Goal: Task Accomplishment & Management: Use online tool/utility

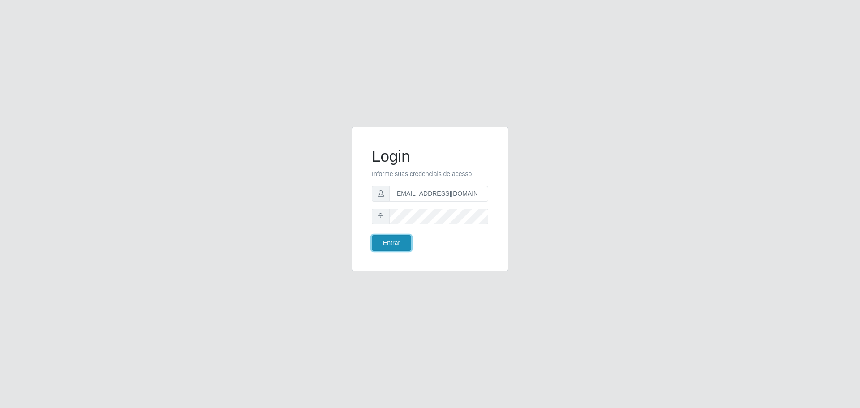
click at [396, 237] on button "Entrar" at bounding box center [391, 243] width 39 height 16
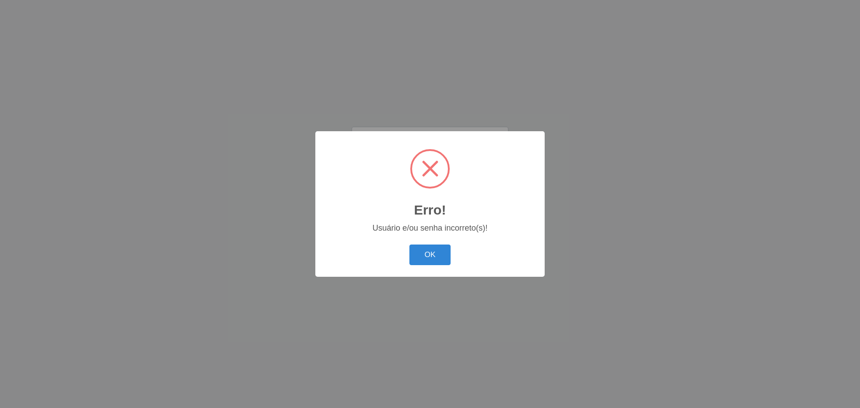
drag, startPoint x: 434, startPoint y: 252, endPoint x: 440, endPoint y: 230, distance: 22.7
click at [434, 250] on button "OK" at bounding box center [430, 254] width 42 height 21
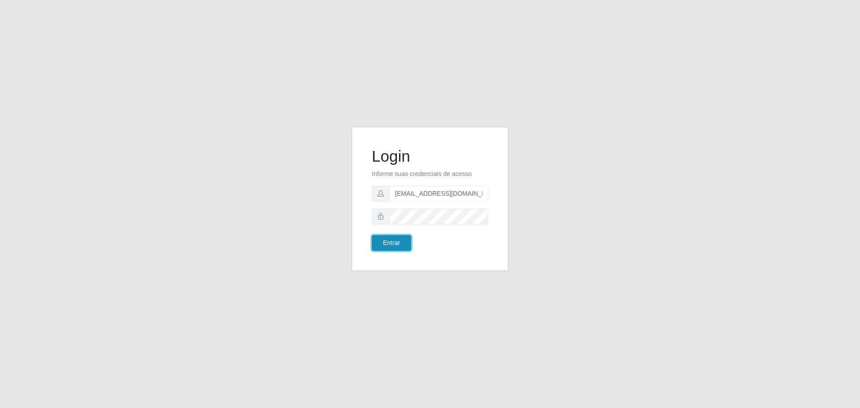
click at [402, 240] on button "Entrar" at bounding box center [391, 243] width 39 height 16
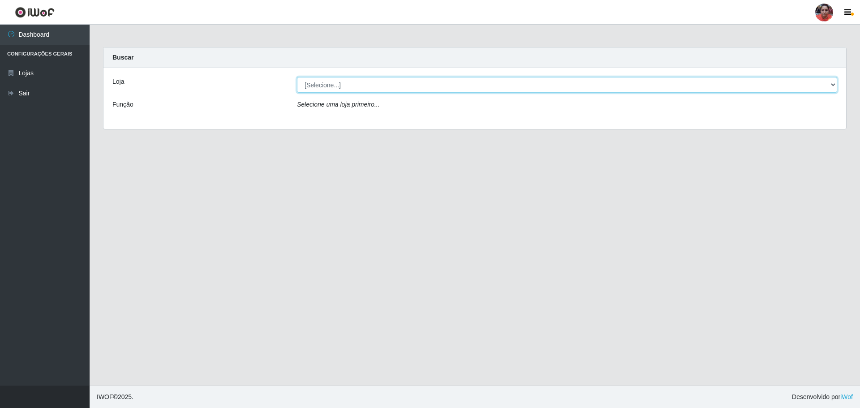
click at [832, 85] on select "[Selecione...] Mar Vermelho - Loja 05" at bounding box center [567, 85] width 540 height 16
select select "252"
click at [297, 77] on select "[Selecione...] Mar Vermelho - Loja 05" at bounding box center [567, 85] width 540 height 16
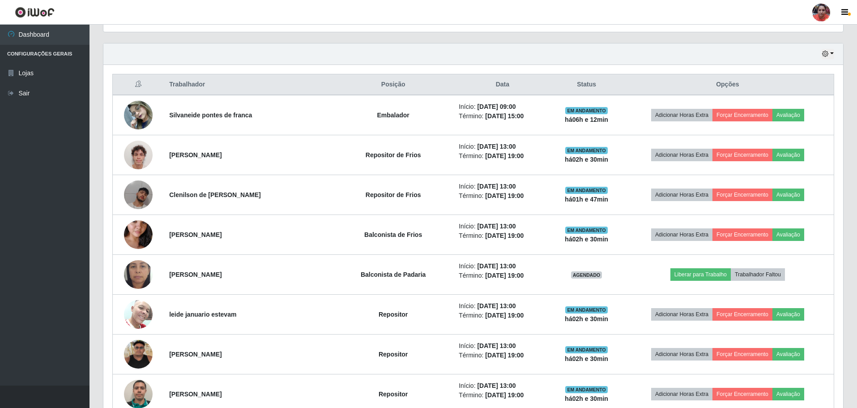
scroll to position [290, 0]
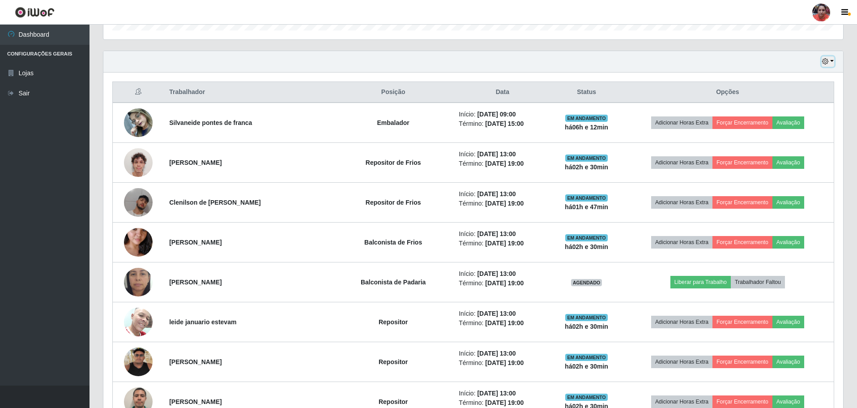
click at [833, 61] on button "button" at bounding box center [828, 61] width 13 height 10
click at [806, 111] on button "3 dias" at bounding box center [798, 115] width 71 height 19
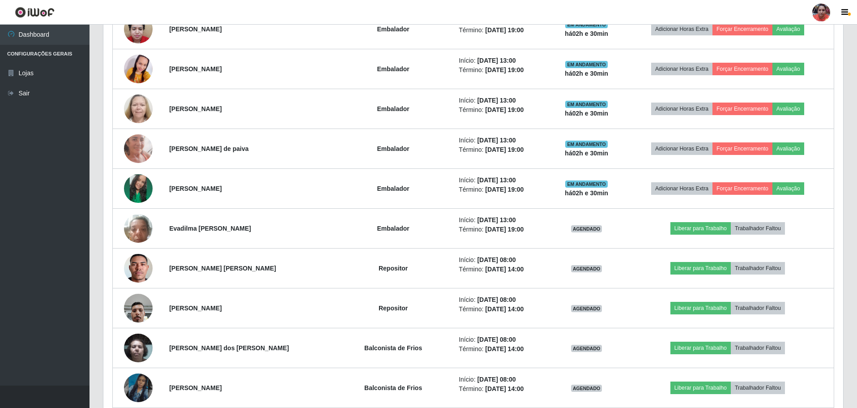
scroll to position [1321, 0]
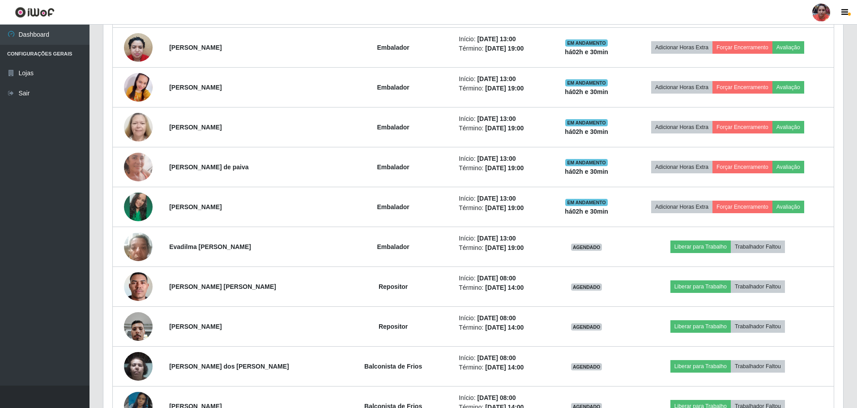
drag, startPoint x: 858, startPoint y: 190, endPoint x: 9, endPoint y: 153, distance: 850.0
click at [2, 160] on ul "Dashboard Configurações Gerais Lojas Sair" at bounding box center [45, 205] width 90 height 361
click at [30, 94] on link "Sair" at bounding box center [45, 93] width 90 height 20
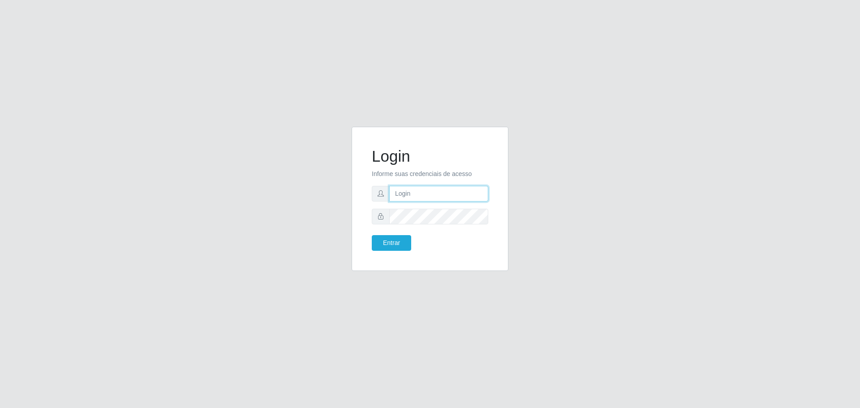
type input "[EMAIL_ADDRESS][DOMAIN_NAME]"
click at [384, 242] on button "Entrar" at bounding box center [391, 243] width 39 height 16
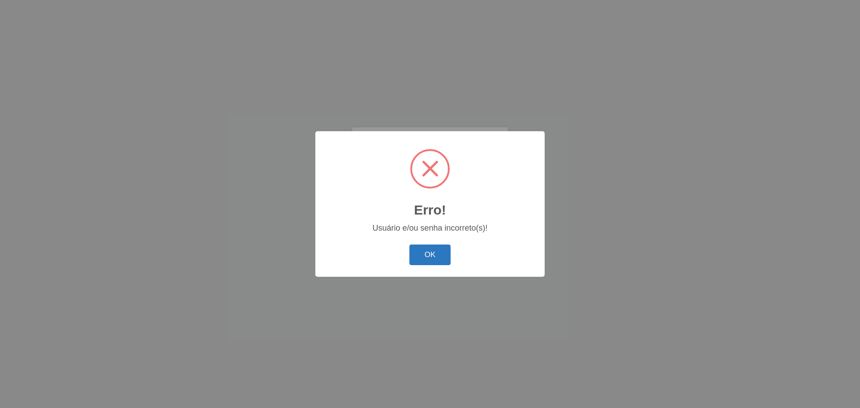
drag, startPoint x: 423, startPoint y: 247, endPoint x: 419, endPoint y: 222, distance: 25.3
click at [423, 247] on button "OK" at bounding box center [430, 254] width 42 height 21
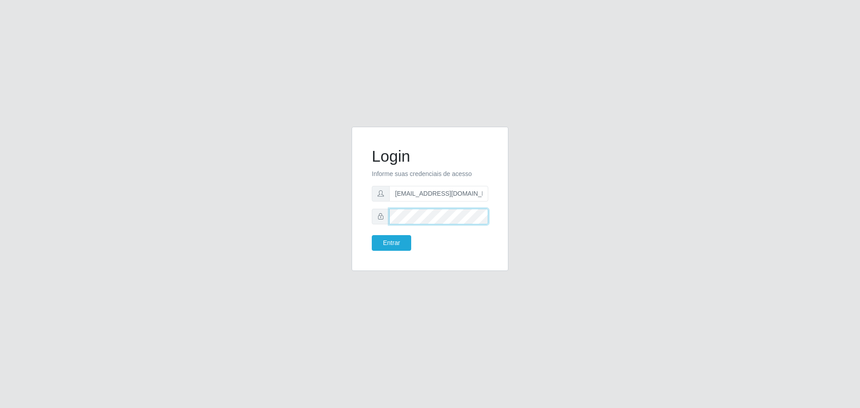
click at [372, 235] on button "Entrar" at bounding box center [391, 243] width 39 height 16
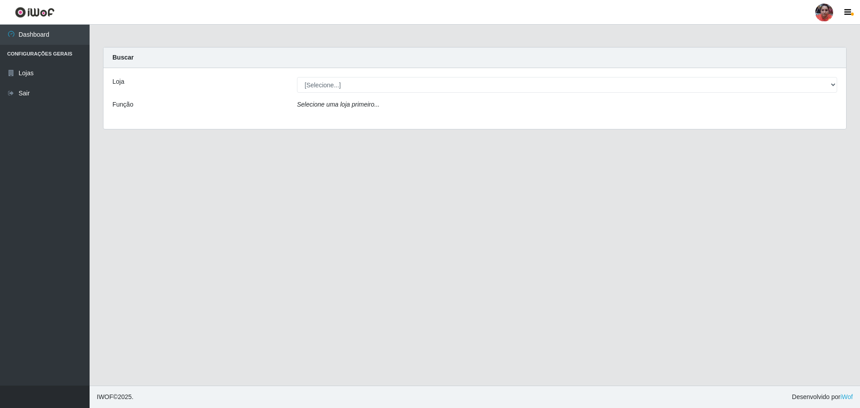
drag, startPoint x: 612, startPoint y: 244, endPoint x: 350, endPoint y: 261, distance: 262.5
click at [308, 315] on main "Carregando... Buscar Loja [Selecione...] Mar Vermelho - Loja 05 Função Selecion…" at bounding box center [475, 205] width 770 height 361
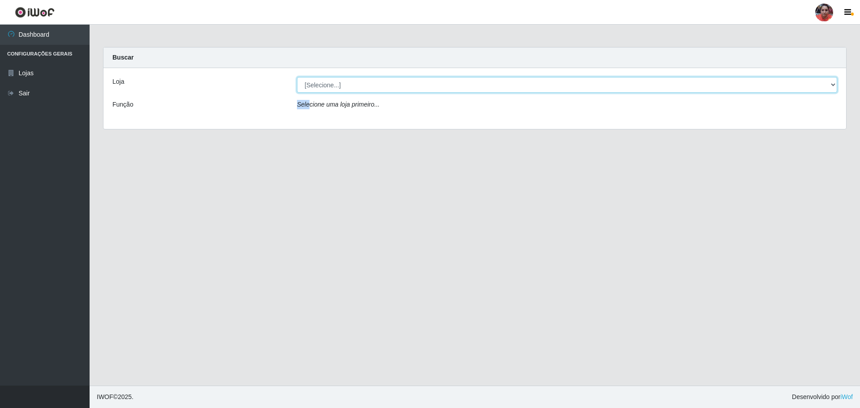
click at [833, 85] on select "[Selecione...] Mar Vermelho - Loja 05" at bounding box center [567, 85] width 540 height 16
select select "252"
click at [297, 77] on select "[Selecione...] Mar Vermelho - Loja 05" at bounding box center [567, 85] width 540 height 16
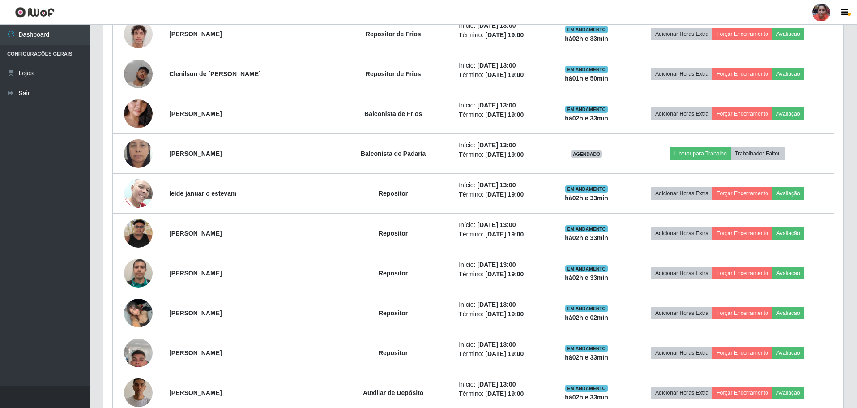
scroll to position [419, 0]
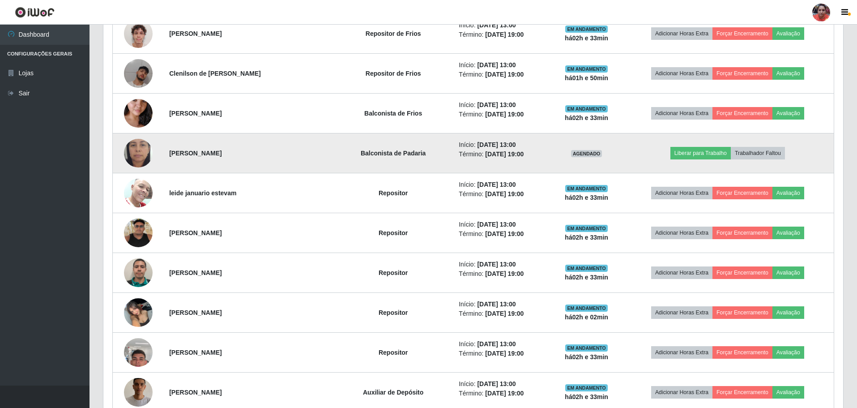
drag, startPoint x: 850, startPoint y: 102, endPoint x: 293, endPoint y: 155, distance: 559.4
click at [293, 155] on td "[PERSON_NAME]" at bounding box center [248, 153] width 169 height 40
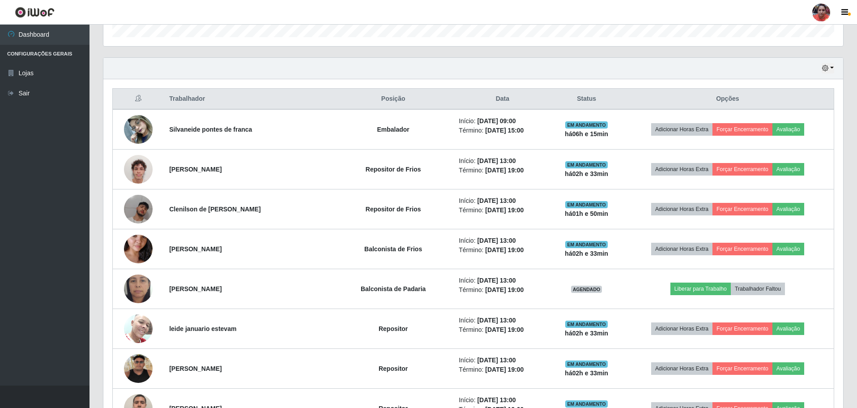
scroll to position [294, 0]
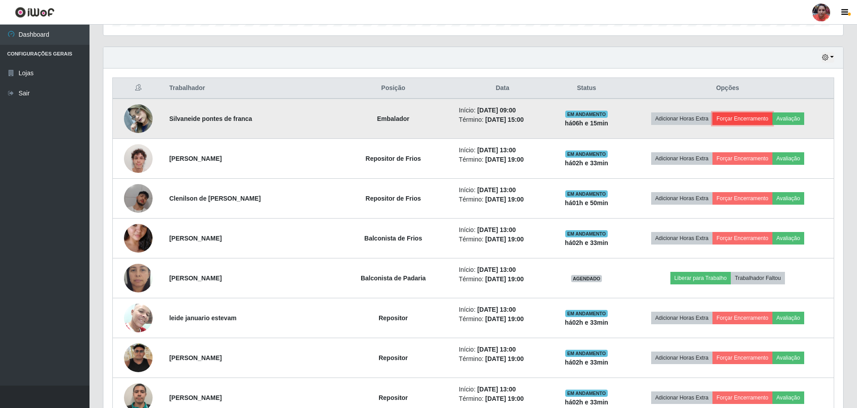
click at [731, 119] on button "Forçar Encerramento" at bounding box center [743, 118] width 60 height 13
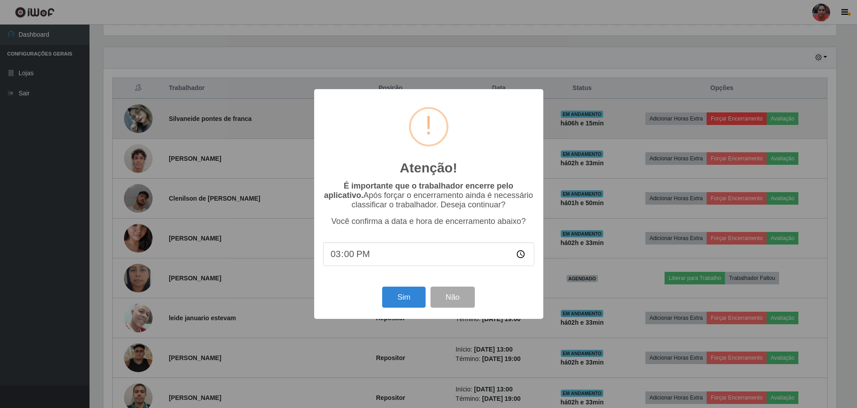
scroll to position [186, 736]
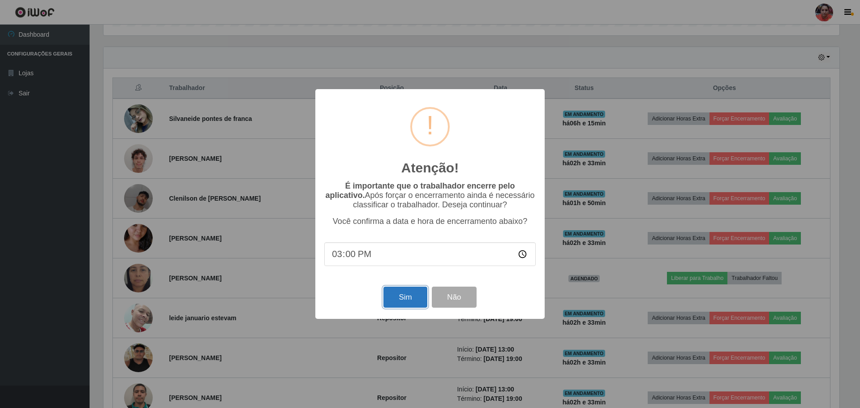
click at [413, 296] on button "Sim" at bounding box center [404, 297] width 43 height 21
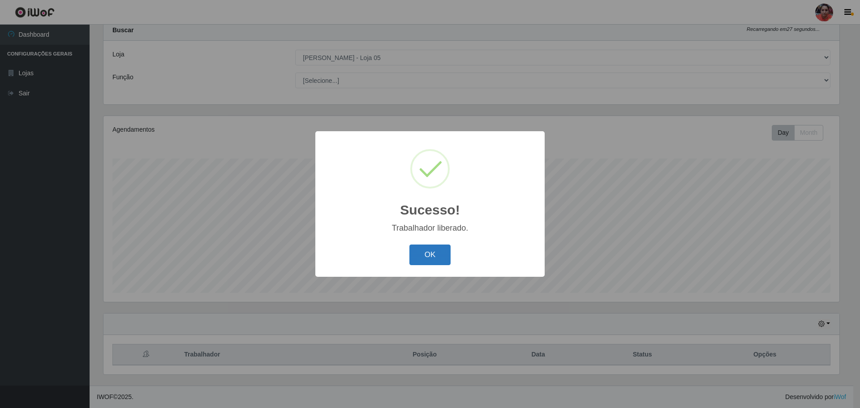
click at [430, 255] on button "OK" at bounding box center [430, 254] width 42 height 21
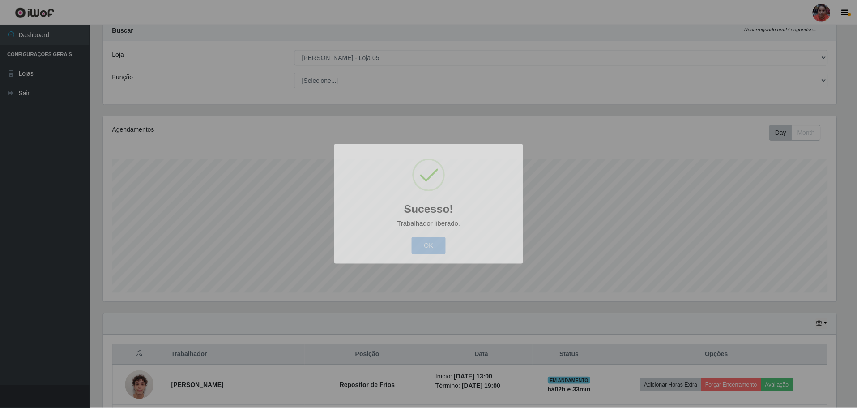
scroll to position [186, 740]
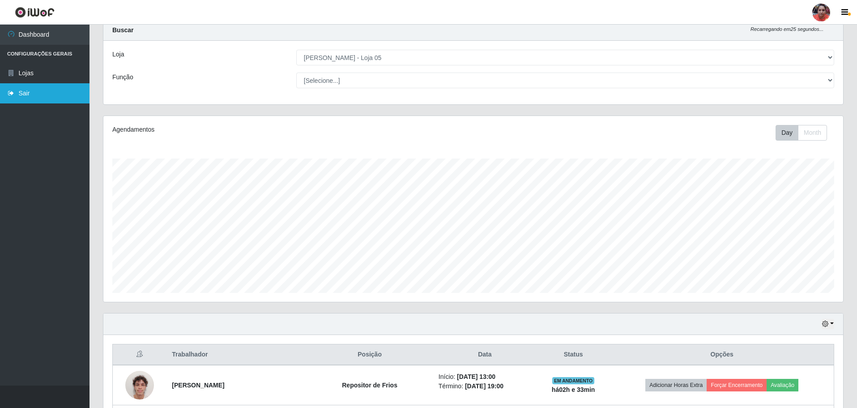
click at [45, 97] on link "Sair" at bounding box center [45, 93] width 90 height 20
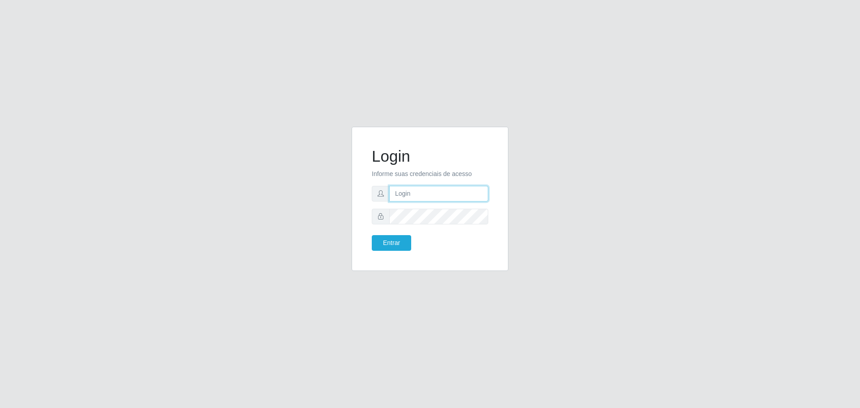
type input "[EMAIL_ADDRESS][DOMAIN_NAME]"
